Goal: Find specific page/section: Find specific page/section

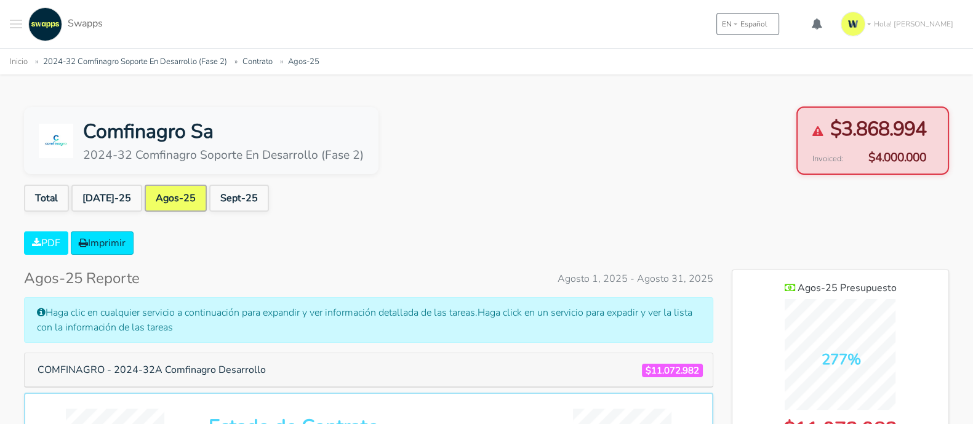
click at [819, 129] on icon at bounding box center [817, 132] width 11 height 11
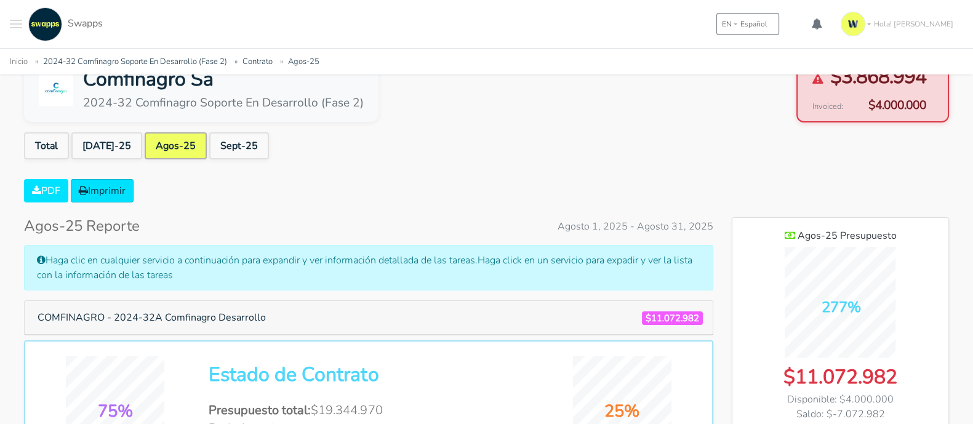
scroll to position [76, 0]
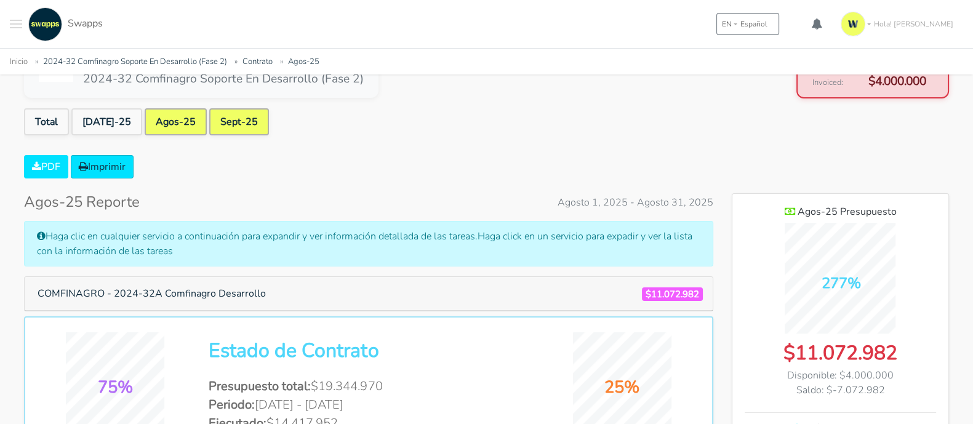
click at [209, 124] on link "Sept-25" at bounding box center [239, 121] width 60 height 27
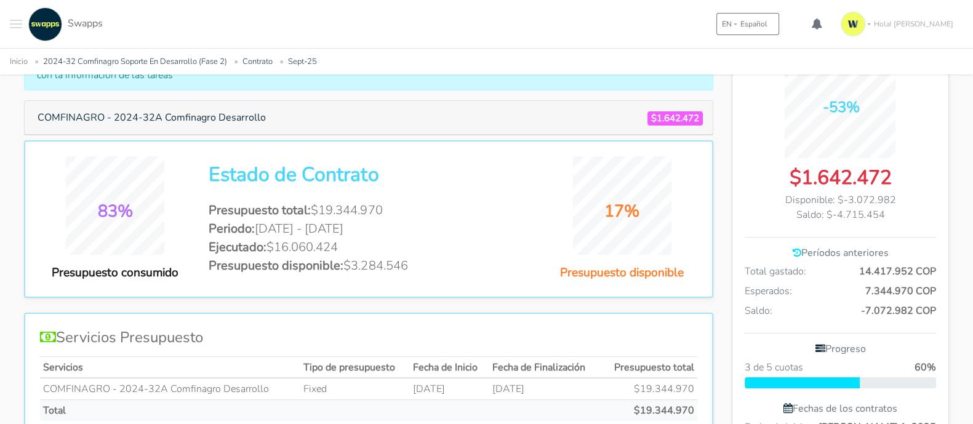
scroll to position [231, 0]
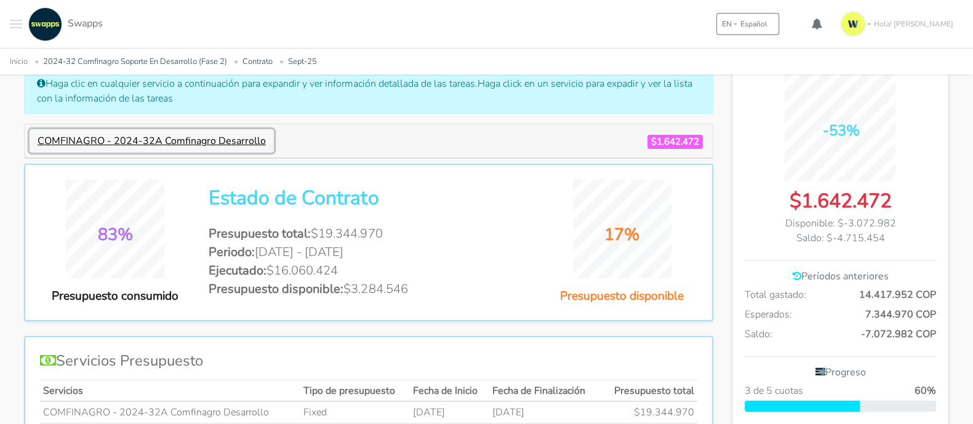
click at [250, 137] on button "COMFINAGRO - 2024-32A Comfinagro Desarrollo" at bounding box center [152, 140] width 244 height 23
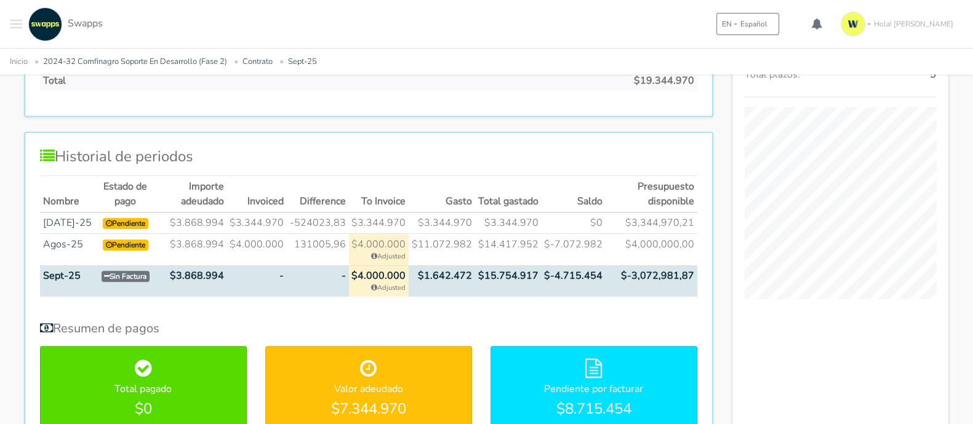
scroll to position [846, 0]
